Goal: Entertainment & Leisure: Browse casually

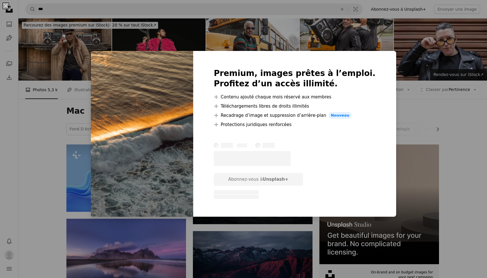
scroll to position [325, 0]
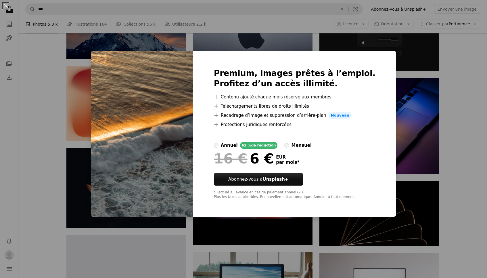
click at [386, 48] on div "An X shape Premium, images prêtes à l’emploi. Profitez d’un accès illimité. A p…" at bounding box center [243, 139] width 487 height 278
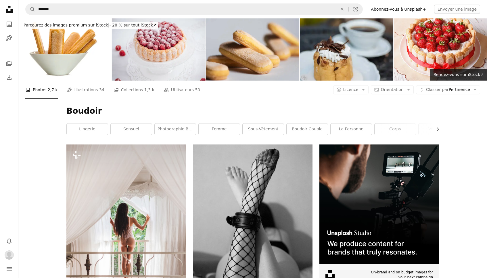
scroll to position [640, 0]
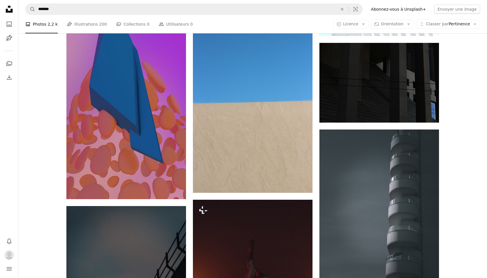
scroll to position [1589, 0]
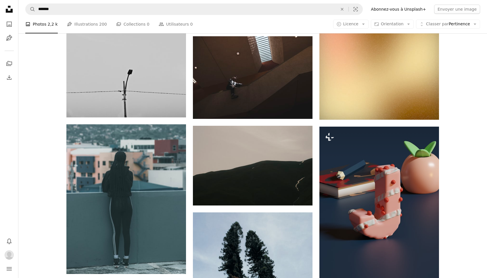
click at [11, 9] on icon at bounding box center [9, 9] width 7 height 7
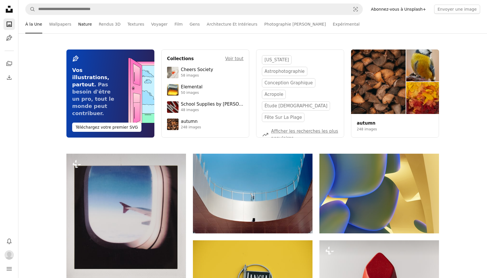
click at [84, 26] on link "Nature" at bounding box center [85, 24] width 14 height 18
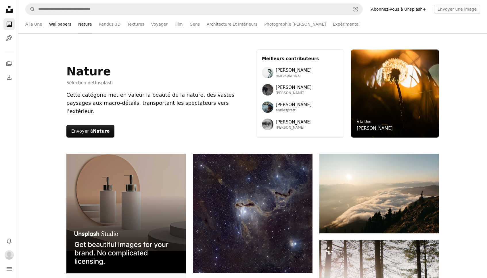
click at [63, 24] on link "Wallpapers" at bounding box center [60, 24] width 22 height 18
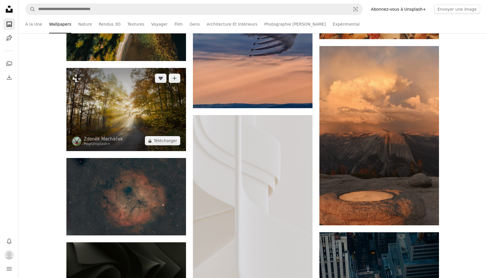
scroll to position [4339, 0]
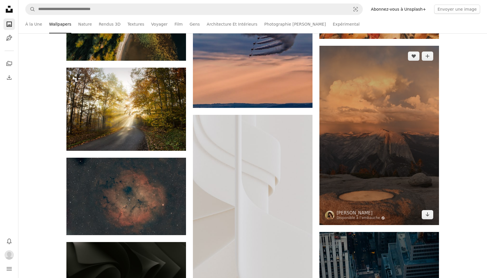
click at [409, 102] on img at bounding box center [379, 135] width 120 height 179
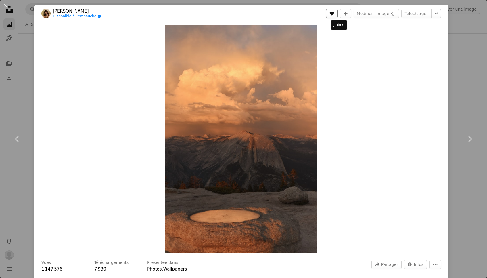
click at [337, 13] on button "A heart" at bounding box center [331, 13] width 11 height 9
click at [74, 10] on link "[PERSON_NAME]" at bounding box center [77, 11] width 48 height 6
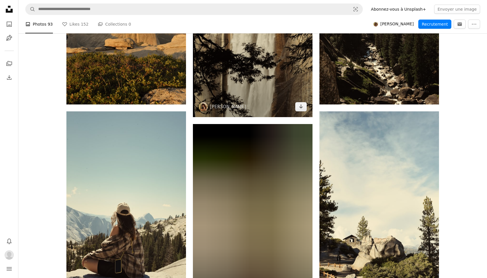
scroll to position [954, 0]
